Goal: Information Seeking & Learning: Learn about a topic

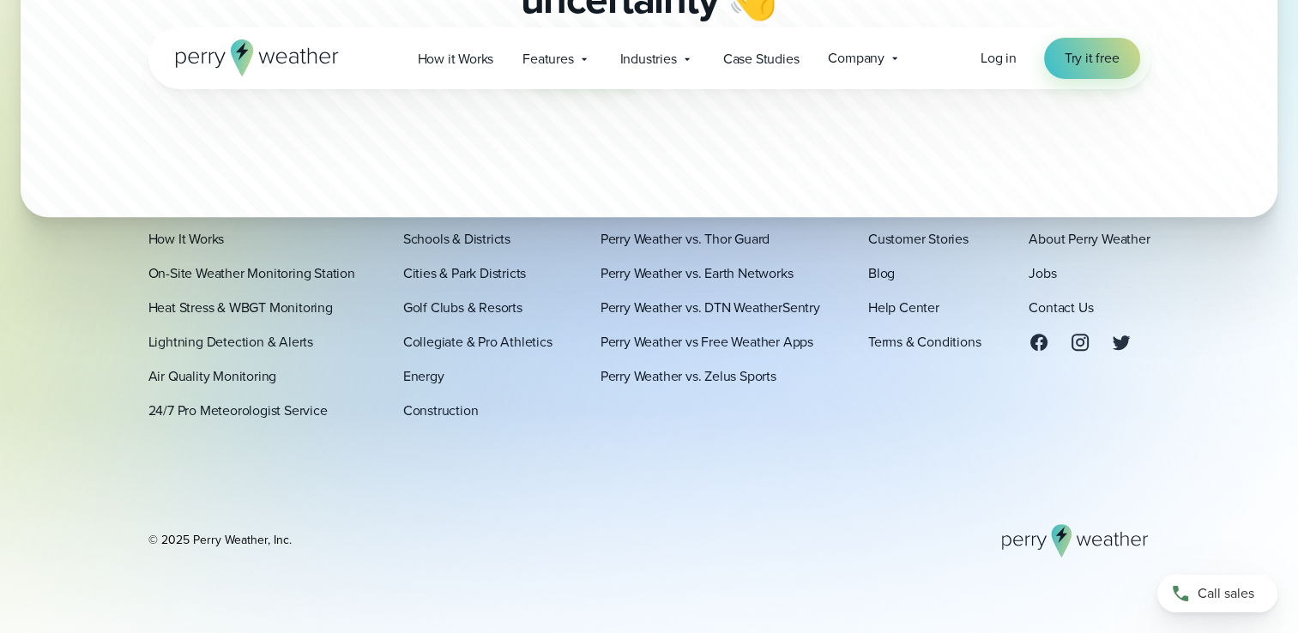
scroll to position [7226, 0]
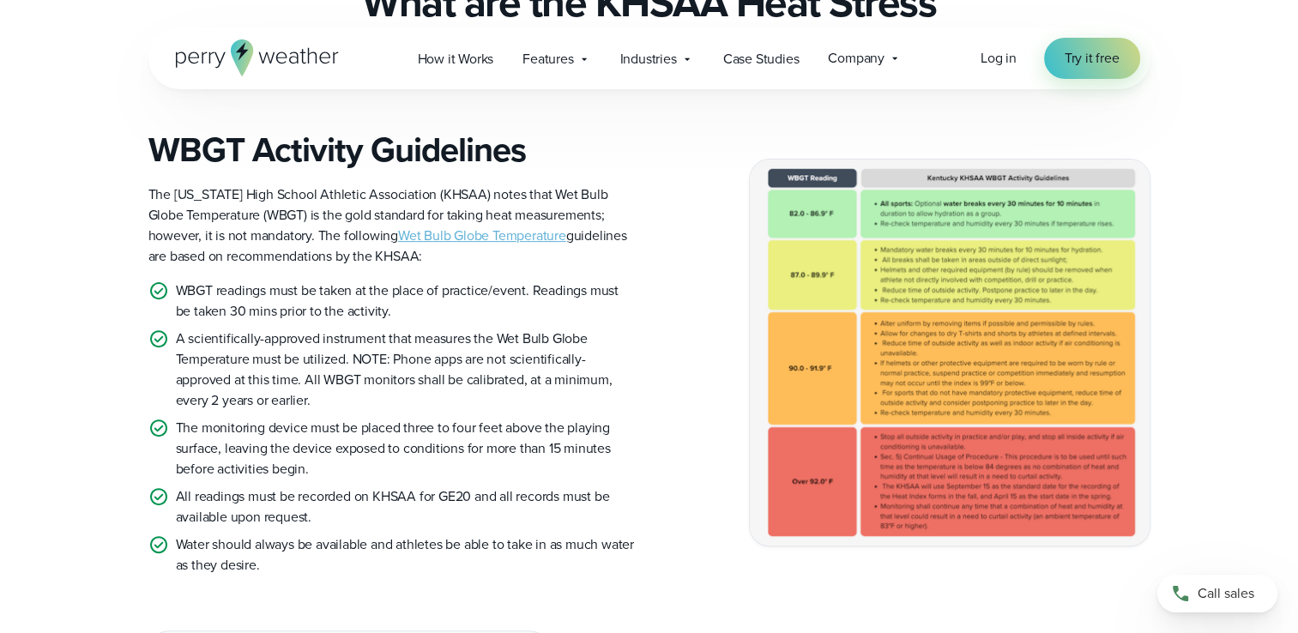
scroll to position [515, 0]
click at [416, 237] on link "Wet Bulb Globe Temperature" at bounding box center [482, 237] width 168 height 20
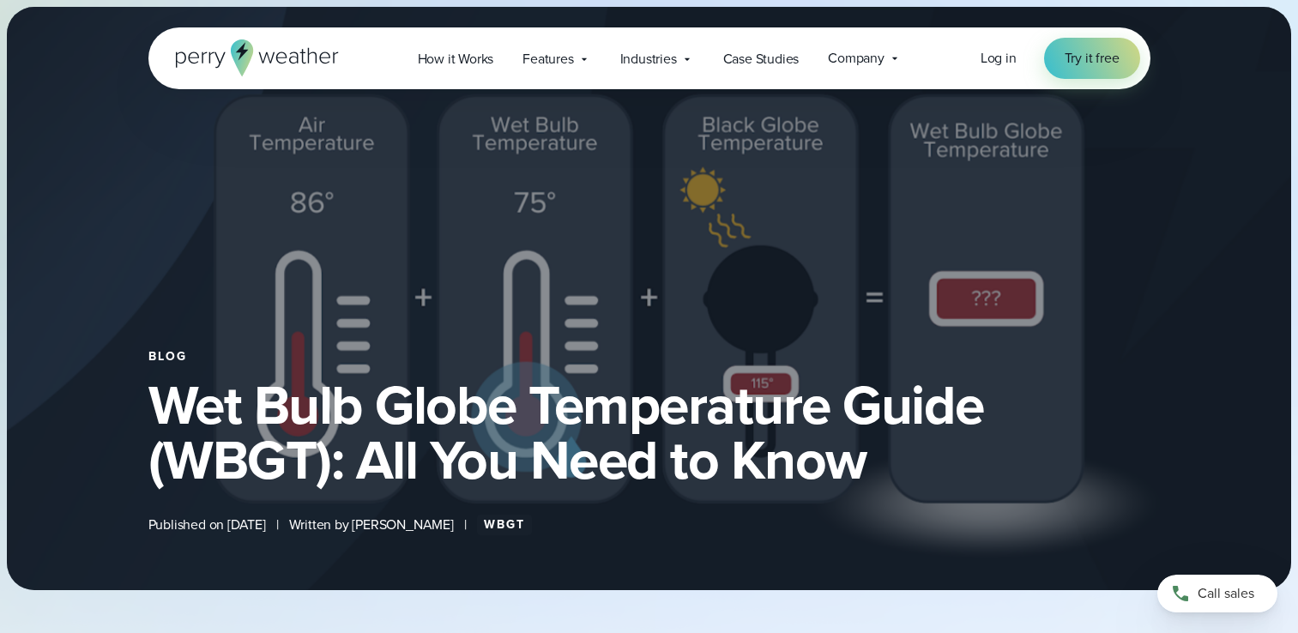
select select "***"
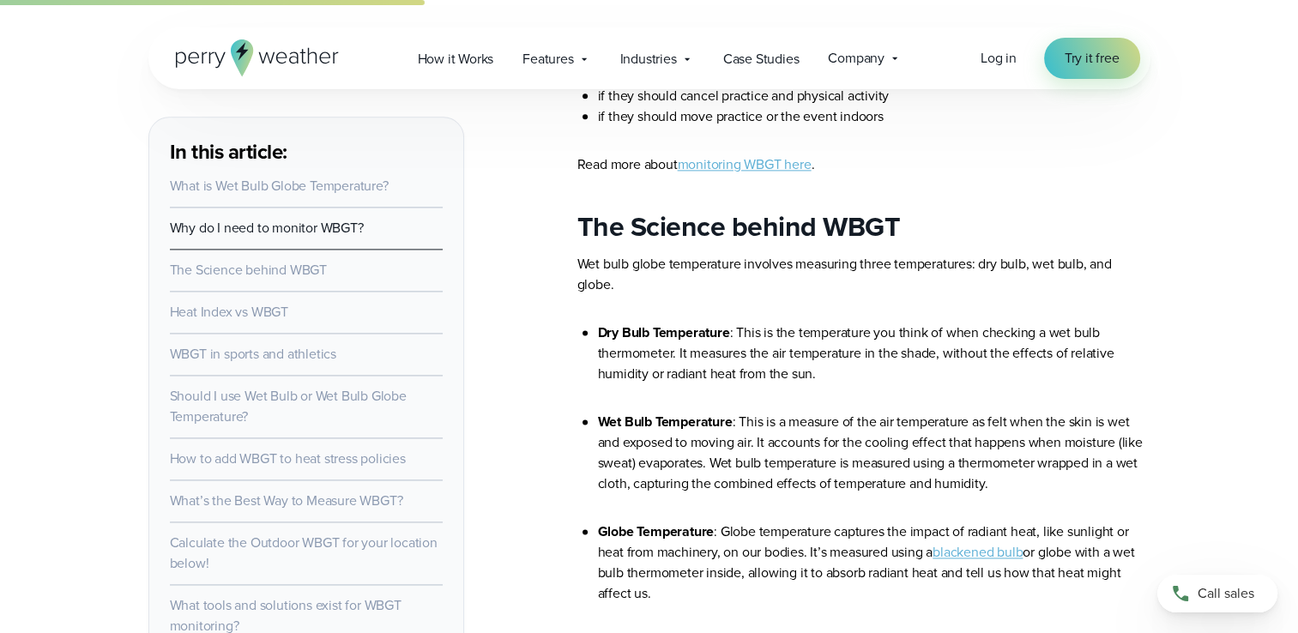
scroll to position [2317, 0]
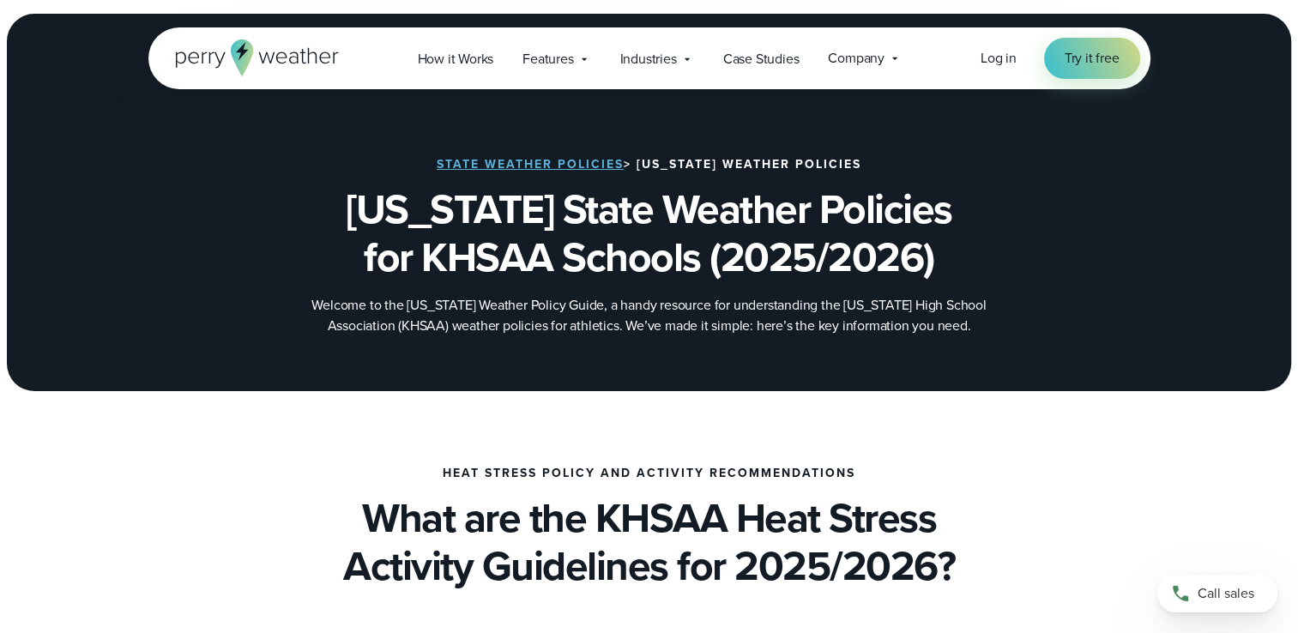
click at [505, 164] on link "State Weather Policies" at bounding box center [530, 164] width 187 height 18
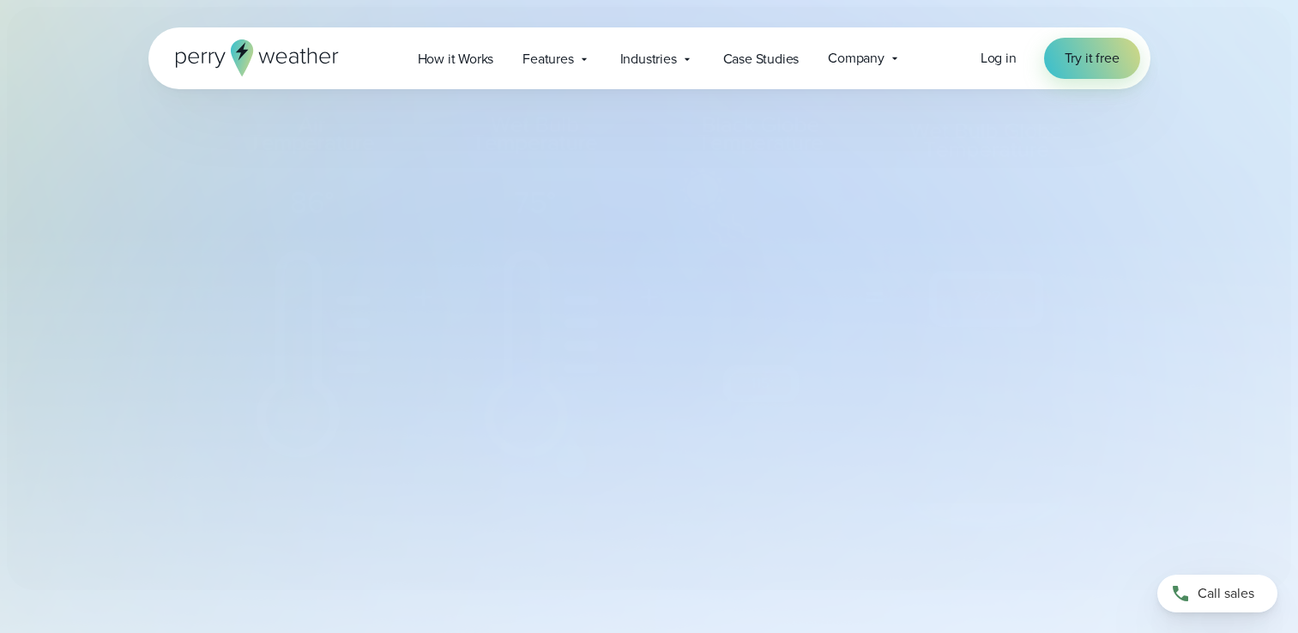
select select "***"
type input "*******"
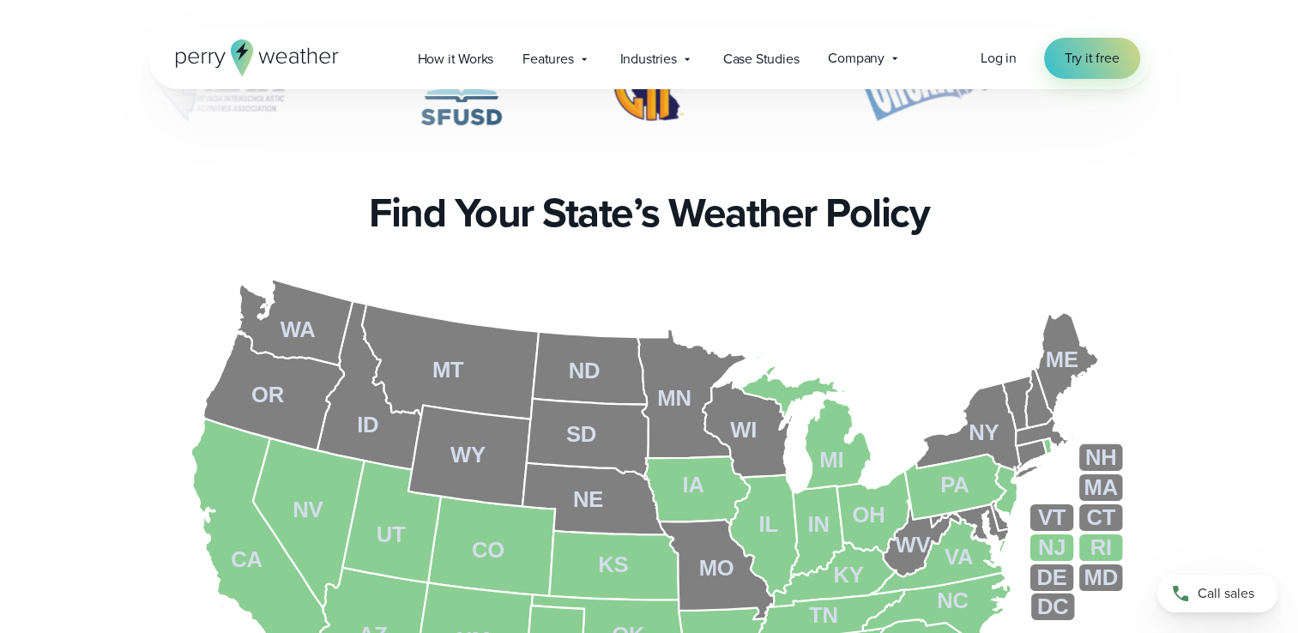
scroll to position [515, 0]
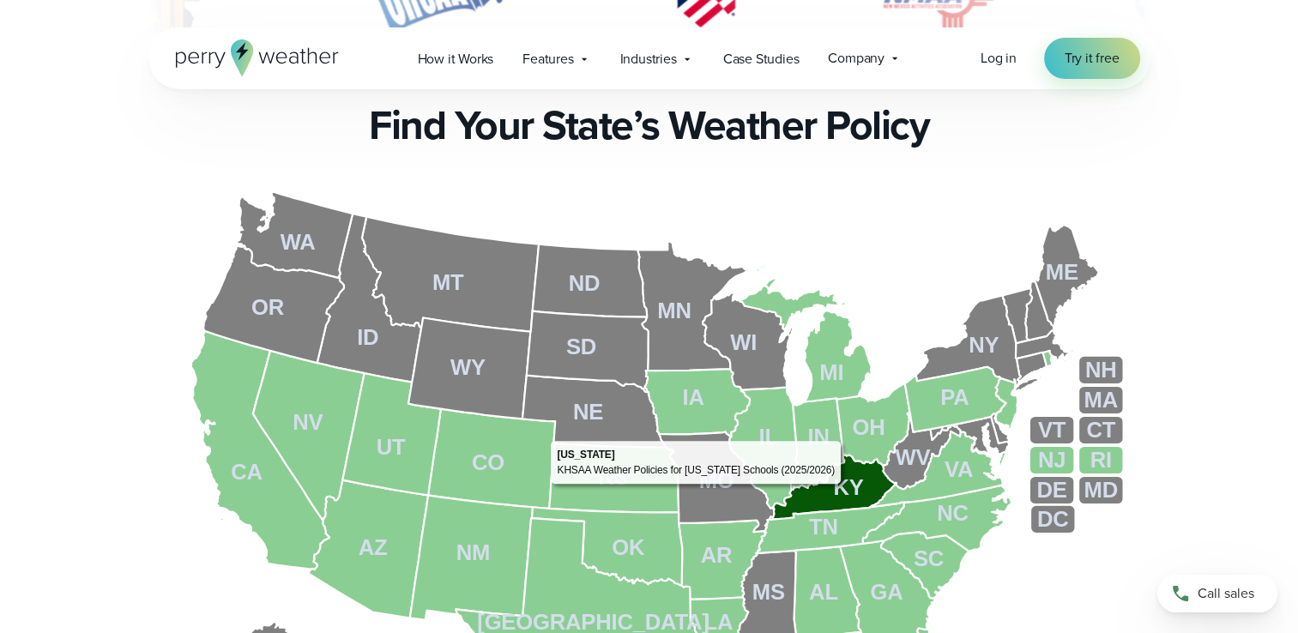
click at [845, 488] on tspan "KY" at bounding box center [849, 487] width 30 height 24
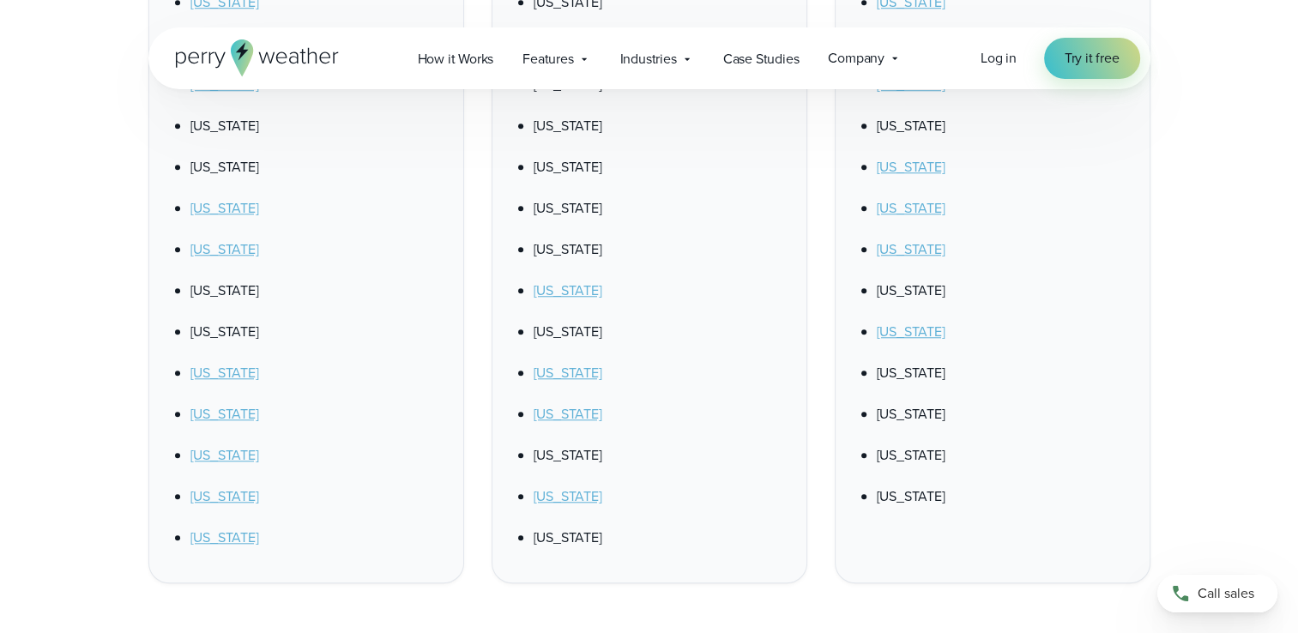
scroll to position [1630, 0]
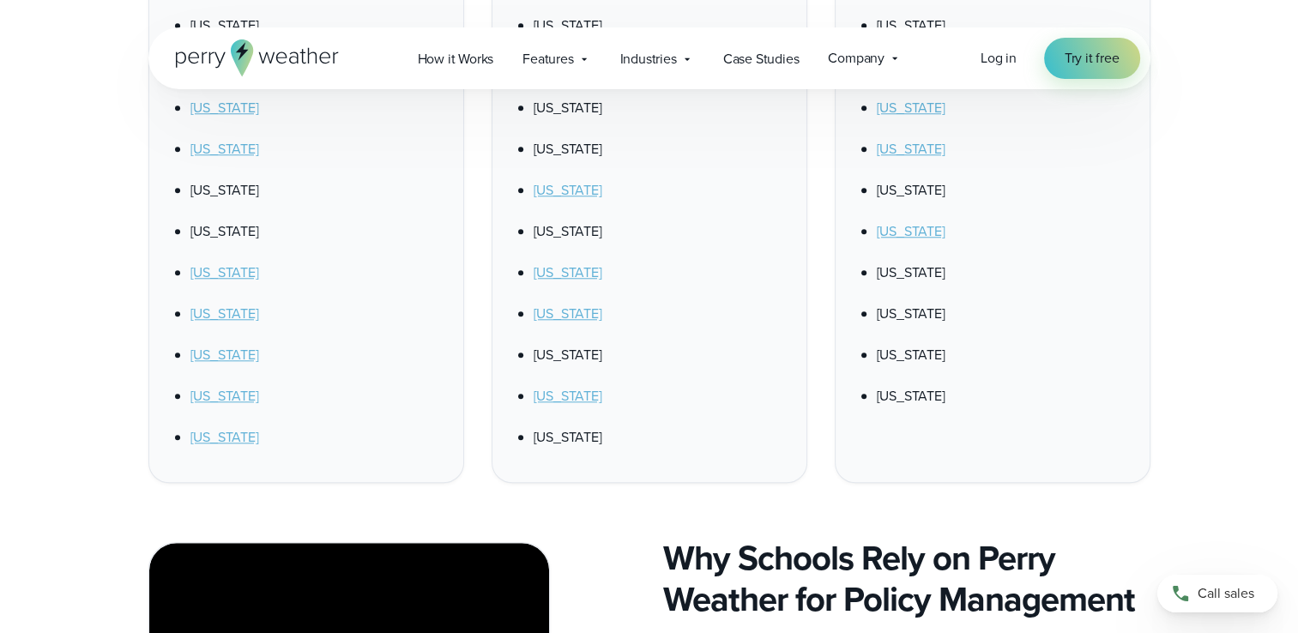
click at [209, 438] on link "Kentucky" at bounding box center [225, 437] width 69 height 20
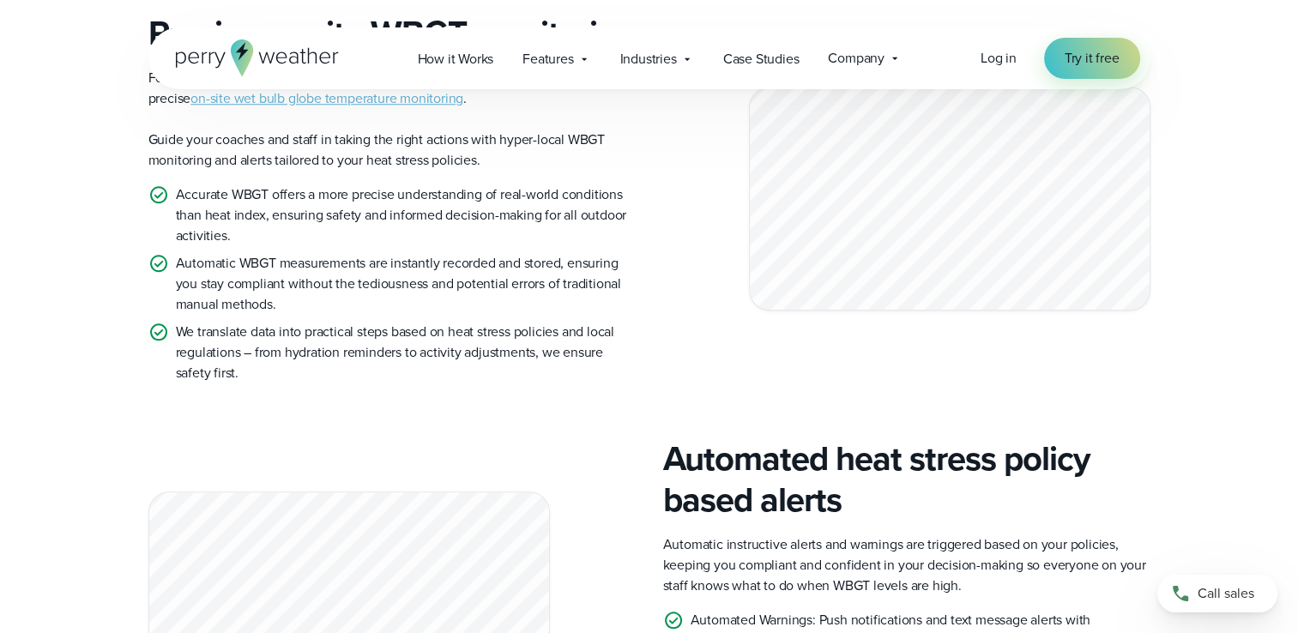
scroll to position [1630, 0]
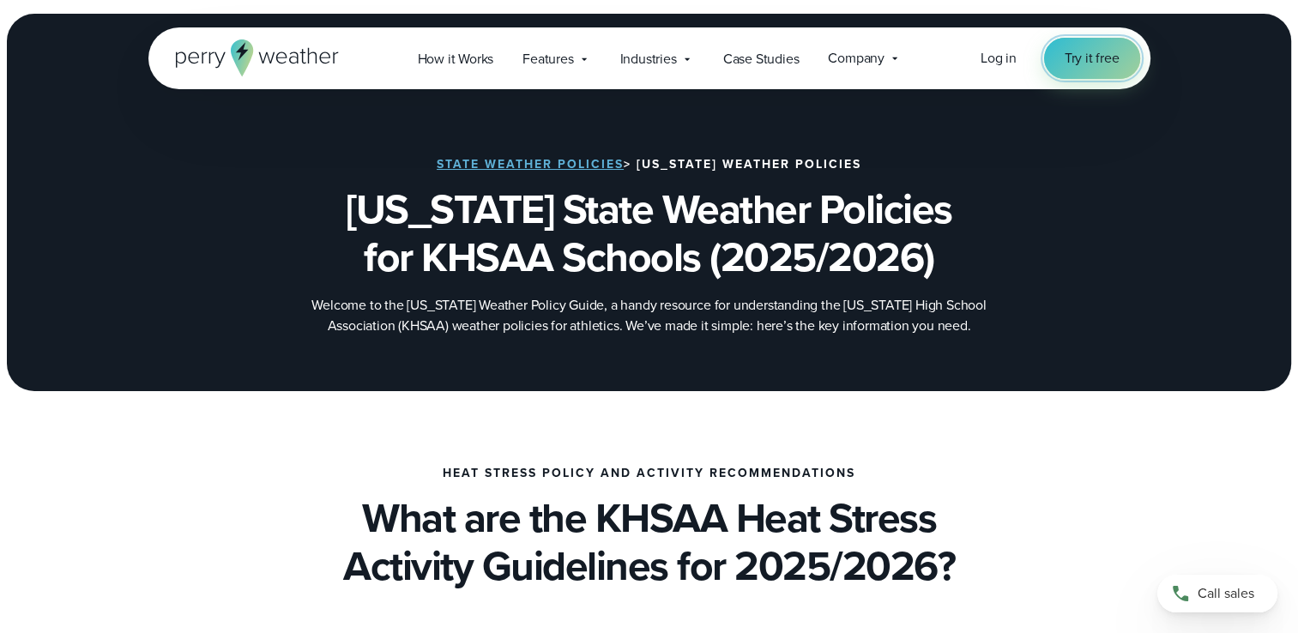
click at [1086, 64] on span "Try it free" at bounding box center [1092, 58] width 55 height 21
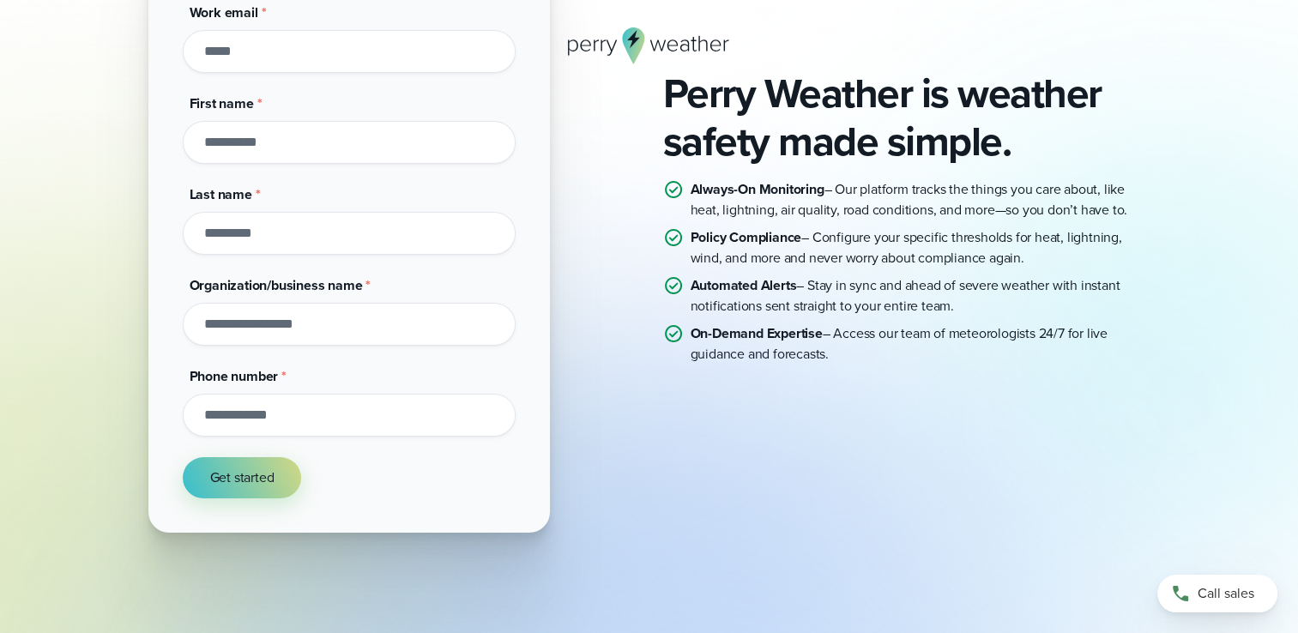
scroll to position [312, 0]
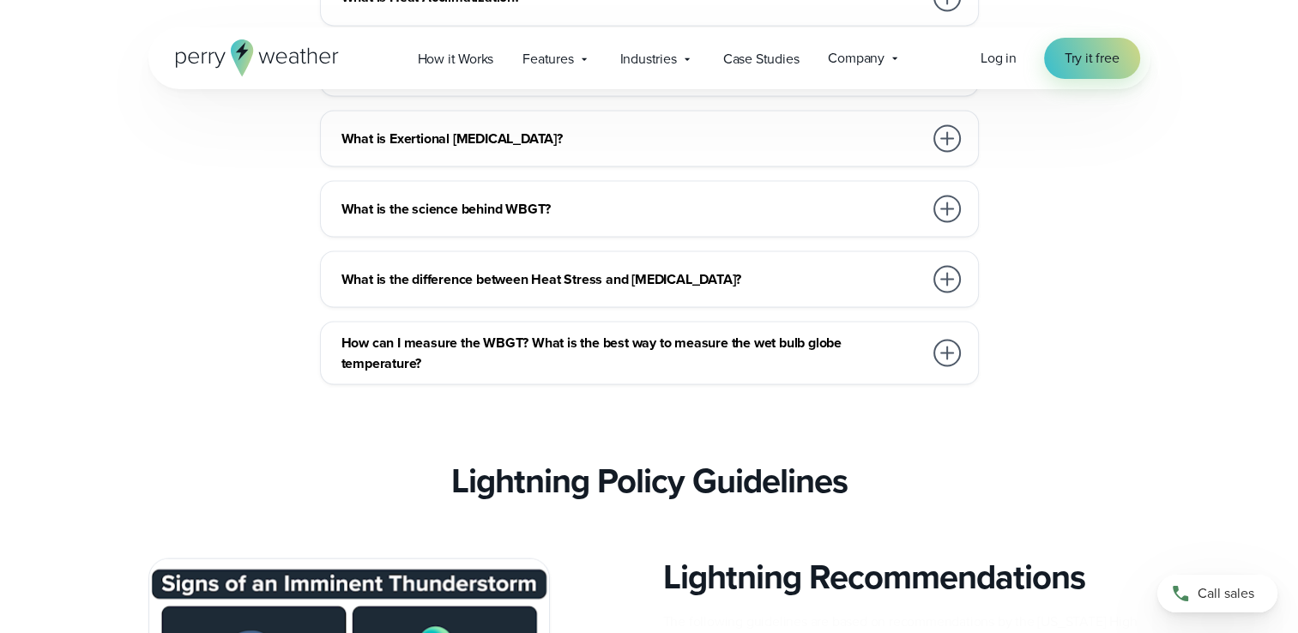
scroll to position [3175, 0]
